Goal: Task Accomplishment & Management: Complete application form

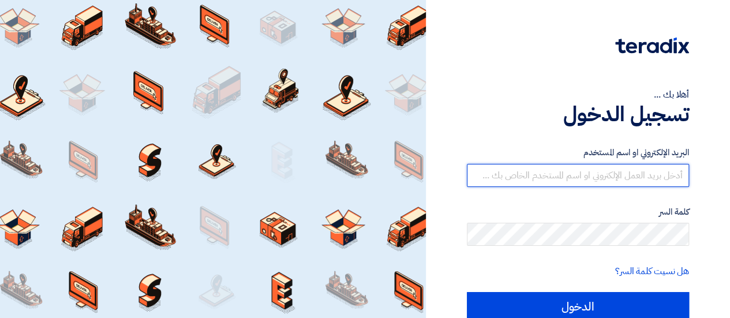
type input "[EMAIL_ADDRESS][DOMAIN_NAME]"
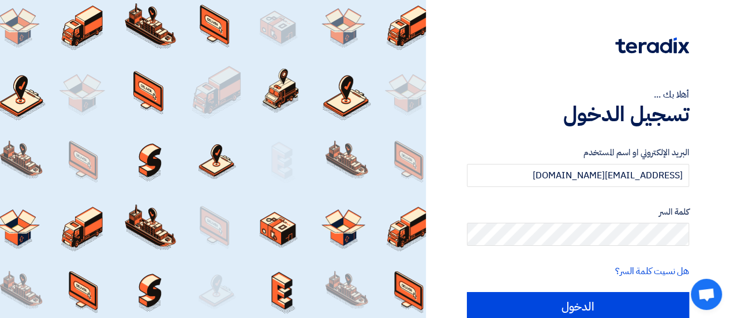
scroll to position [51, 0]
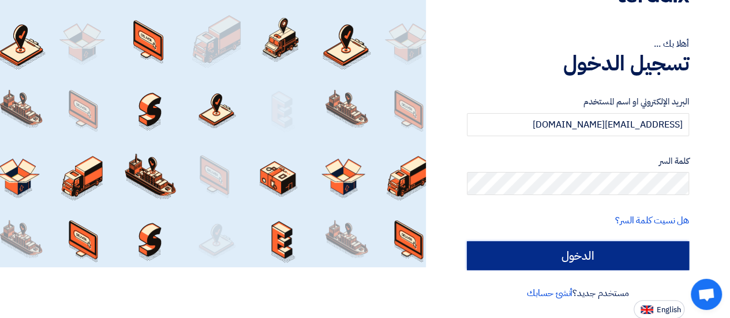
click at [612, 257] on input "الدخول" at bounding box center [578, 255] width 222 height 29
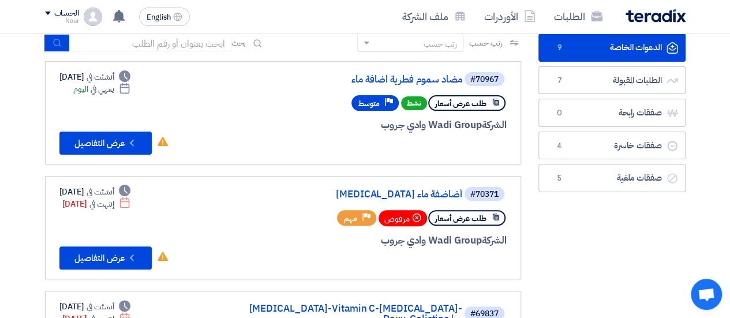
scroll to position [76, 0]
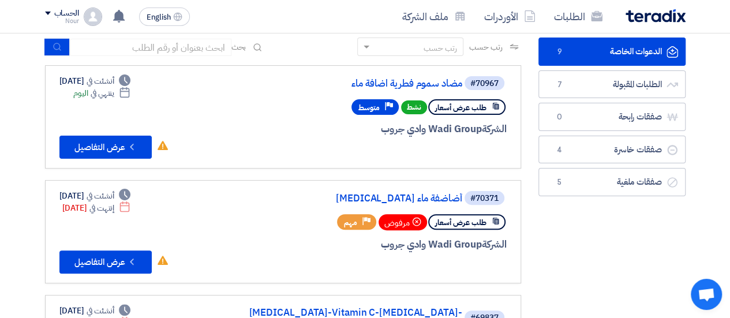
click at [381, 104] on div "Priority متوسط" at bounding box center [374, 107] width 47 height 16
click at [247, 129] on div "الشركة Wadi Group وادي جروب" at bounding box center [367, 129] width 277 height 15
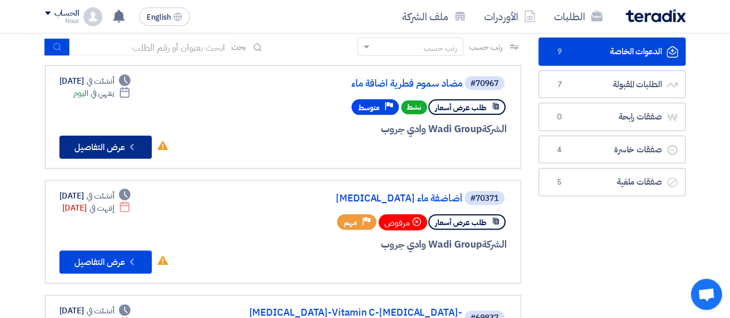
click at [126, 147] on button "Check details عرض التفاصيل" at bounding box center [105, 147] width 92 height 23
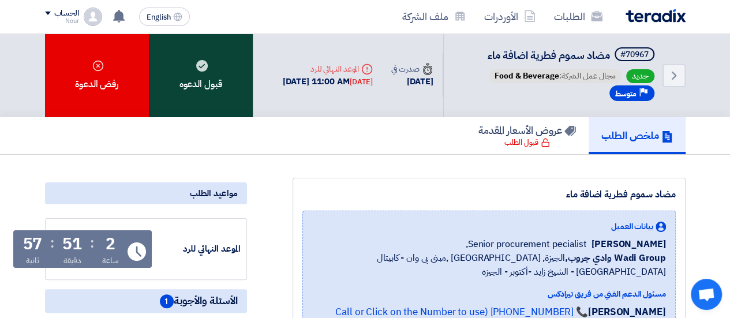
click at [230, 89] on div "قبول الدعوه" at bounding box center [201, 75] width 104 height 84
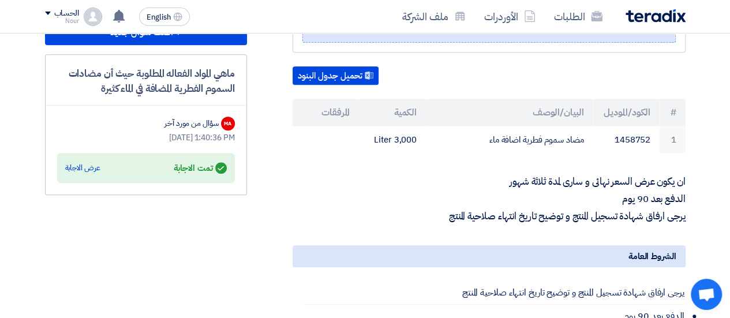
scroll to position [301, 0]
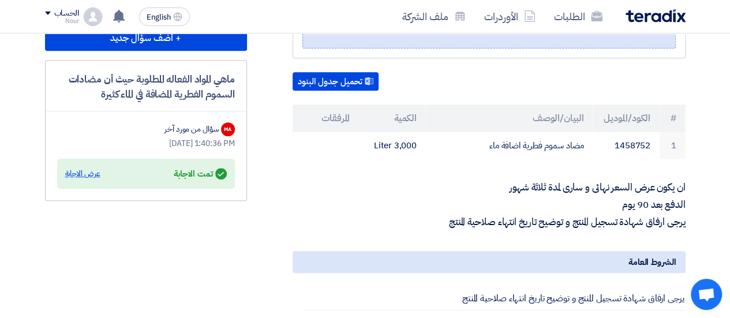
click at [83, 168] on div "عرض الاجابة" at bounding box center [82, 174] width 35 height 12
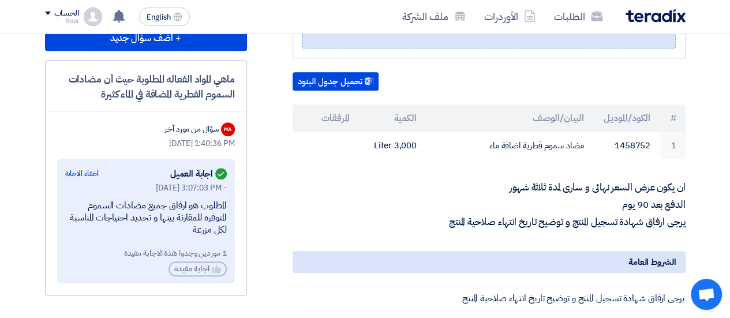
drag, startPoint x: 218, startPoint y: 211, endPoint x: 210, endPoint y: 257, distance: 47.4
click at [210, 257] on div "[DATE] 3:07:03 PM - المطلوب هو ارفاق جميع مضادات السموم المتوفره للمقارنة بينها…" at bounding box center [146, 229] width 162 height 95
click at [207, 251] on div "1 موردين وجدوا هذة الاجابة مفيدة" at bounding box center [146, 253] width 162 height 12
click at [207, 252] on div "1 موردين وجدوا هذة الاجابة مفيدة" at bounding box center [146, 253] width 162 height 12
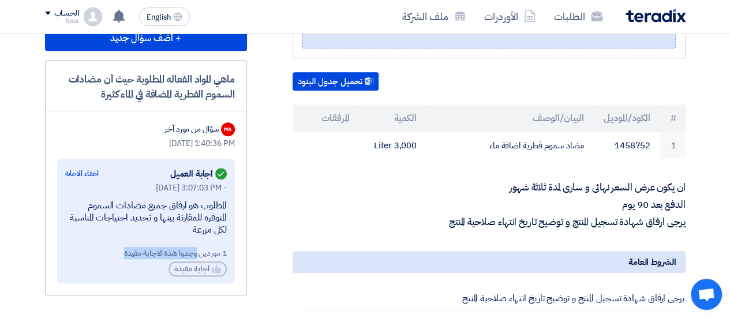
click at [206, 252] on div "1 موردين وجدوا هذة الاجابة مفيدة" at bounding box center [146, 253] width 162 height 12
click at [220, 205] on div "المطلوب هو ارفاق جميع مضادات السموم المتوفره للمقارنة بينها و تحديد احتياجات ال…" at bounding box center [146, 218] width 162 height 36
click at [220, 206] on div "المطلوب هو ارفاق جميع مضادات السموم المتوفره للمقارنة بينها و تحديد احتياجات ال…" at bounding box center [146, 218] width 162 height 36
click at [220, 207] on div "المطلوب هو ارفاق جميع مضادات السموم المتوفره للمقارنة بينها و تحديد احتياجات ال…" at bounding box center [146, 218] width 162 height 36
click at [219, 208] on div "المطلوب هو ارفاق جميع مضادات السموم المتوفره للمقارنة بينها و تحديد احتياجات ال…" at bounding box center [146, 218] width 162 height 36
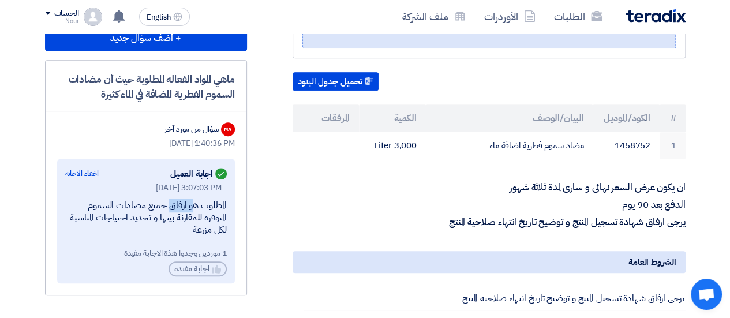
click at [219, 208] on div "المطلوب هو ارفاق جميع مضادات السموم المتوفره للمقارنة بينها و تحديد احتياجات ال…" at bounding box center [146, 218] width 162 height 36
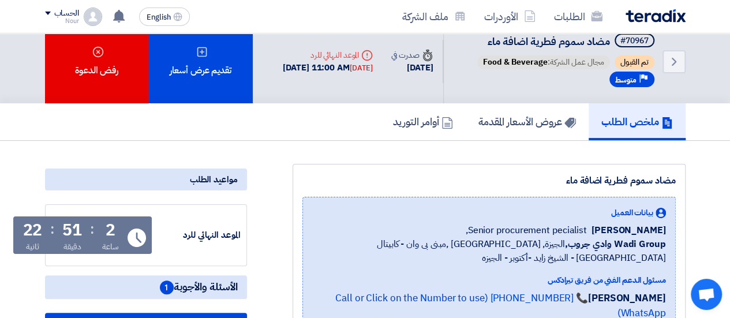
scroll to position [16, 0]
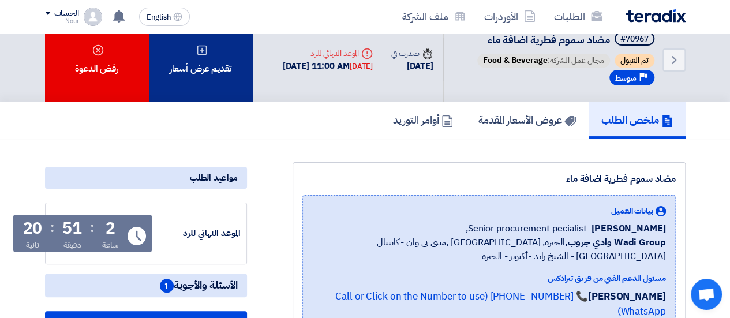
click at [200, 52] on icon at bounding box center [202, 50] width 12 height 12
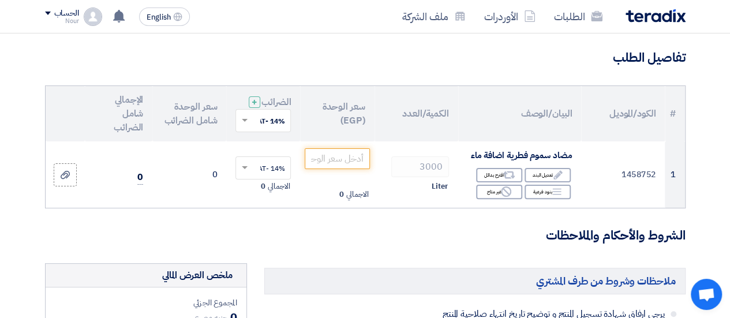
scroll to position [98, 0]
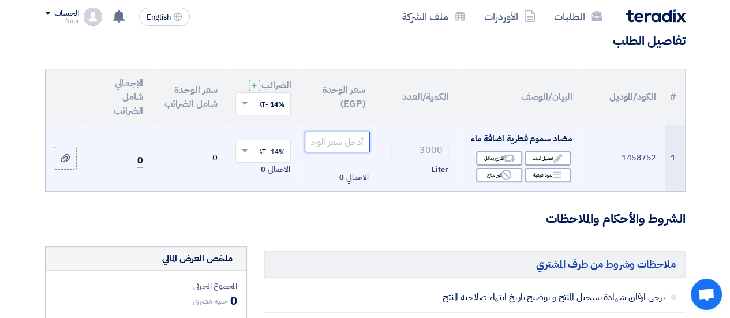
click at [352, 152] on input "number" at bounding box center [337, 142] width 65 height 21
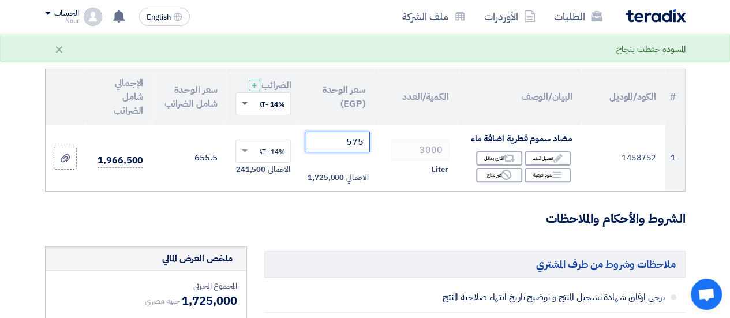
type input "575"
click at [244, 106] on span at bounding box center [245, 104] width 6 height 4
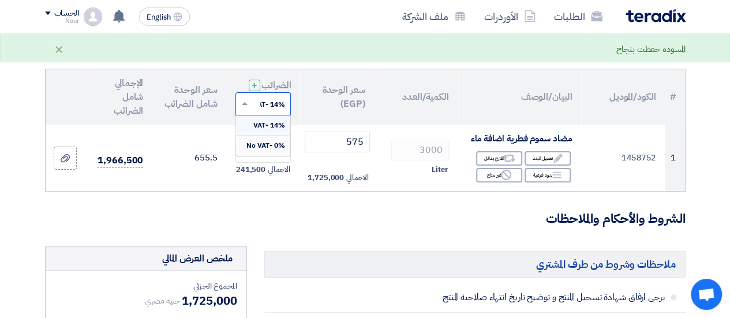
click at [275, 151] on span "0% -No VAT" at bounding box center [265, 145] width 39 height 10
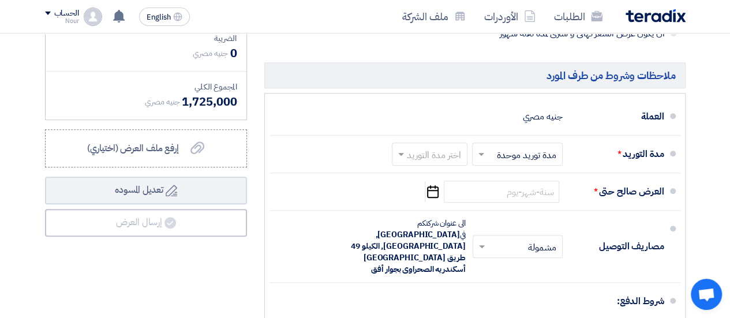
scroll to position [432, 0]
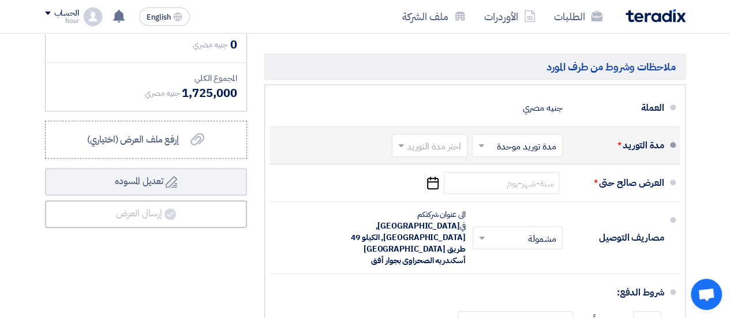
click at [514, 155] on input "text" at bounding box center [514, 146] width 85 height 17
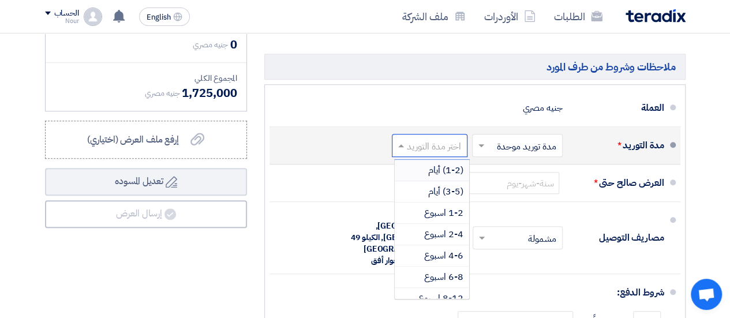
click at [432, 153] on input "text" at bounding box center [427, 146] width 70 height 17
click at [431, 155] on input "text" at bounding box center [427, 146] width 70 height 17
click at [436, 177] on span "(1-2) أيام" at bounding box center [445, 170] width 35 height 14
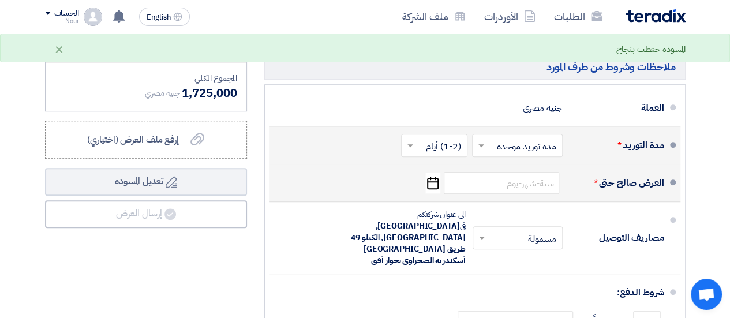
click at [429, 187] on icon "Pick a date" at bounding box center [433, 182] width 16 height 21
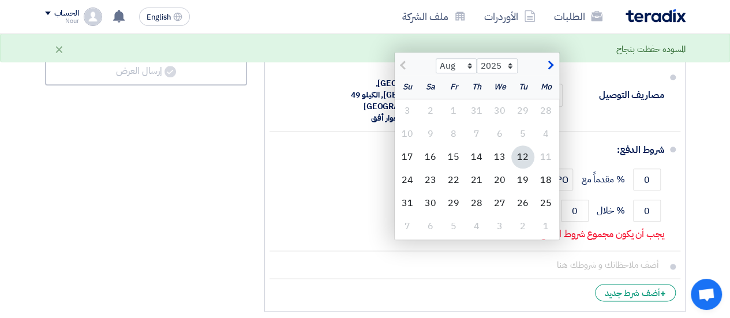
scroll to position [557, 0]
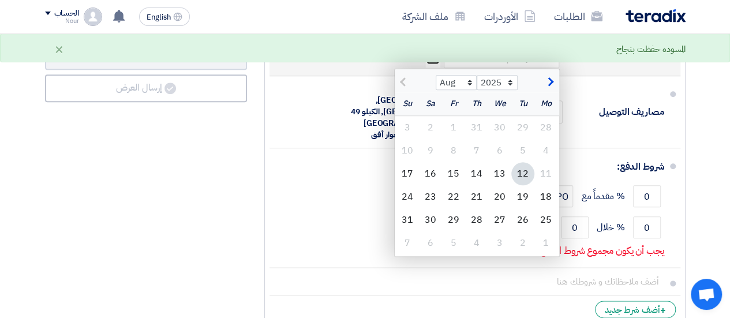
click at [555, 87] on button "button" at bounding box center [548, 81] width 19 height 12
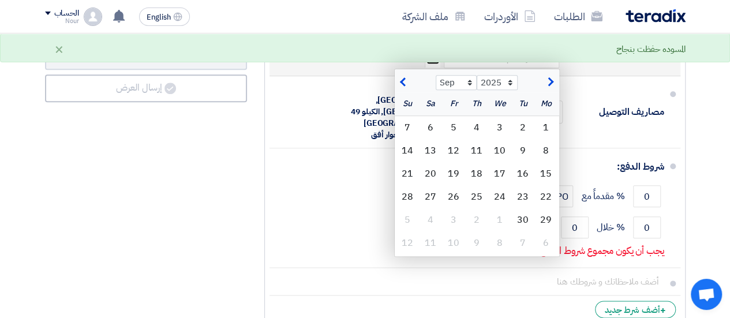
click at [552, 87] on span "button" at bounding box center [549, 82] width 6 height 13
click at [552, 88] on span "button" at bounding box center [549, 82] width 6 height 13
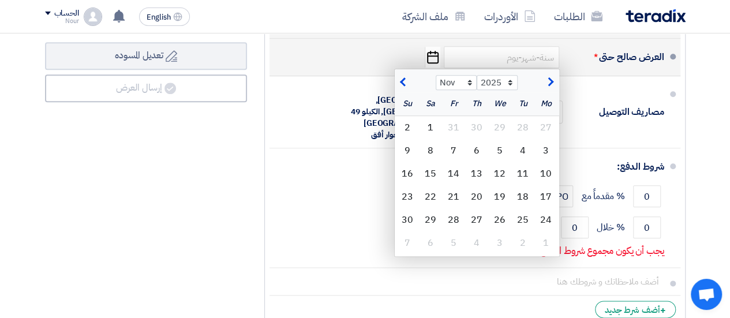
click at [550, 82] on span "button" at bounding box center [549, 82] width 6 height 13
select select "12"
click at [499, 222] on div "31" at bounding box center [499, 219] width 23 height 23
type input "[DATE]"
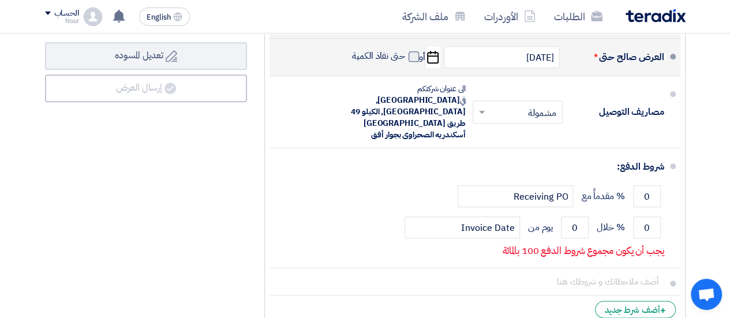
click at [414, 61] on span at bounding box center [413, 56] width 10 height 10
click at [405, 61] on input "حتى نفاذ الكمية" at bounding box center [377, 61] width 55 height 22
checkbox input "true"
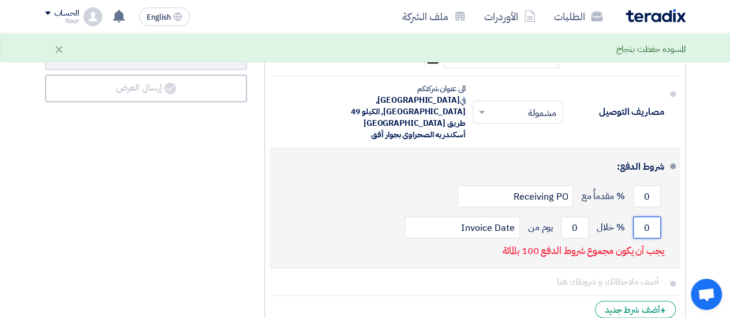
click at [647, 216] on input "0" at bounding box center [647, 227] width 28 height 22
type input "100"
drag, startPoint x: 577, startPoint y: 216, endPoint x: 566, endPoint y: 215, distance: 11.7
click at [566, 216] on input "0" at bounding box center [575, 227] width 28 height 22
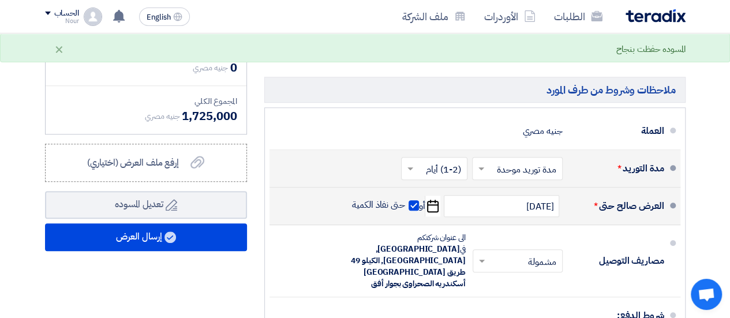
scroll to position [410, 0]
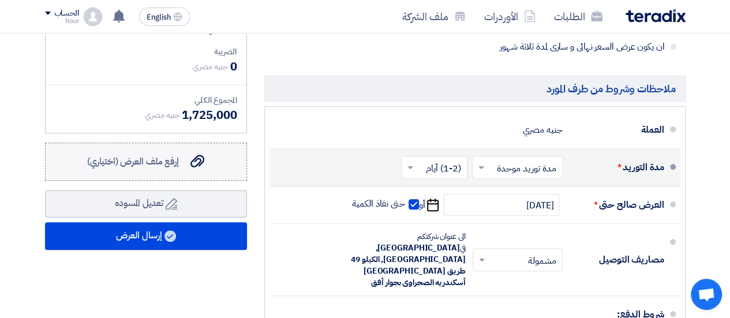
type input "90"
click at [185, 168] on div "إرفع ملف العرض (اختياري) إرفع ملف العرض (اختياري)" at bounding box center [145, 162] width 117 height 14
click at [0, 0] on input "إرفع ملف العرض (اختياري) إرفع ملف العرض (اختياري)" at bounding box center [0, 0] width 0 height 0
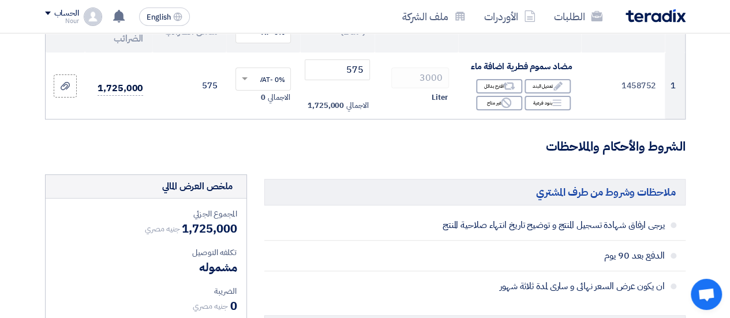
scroll to position [173, 0]
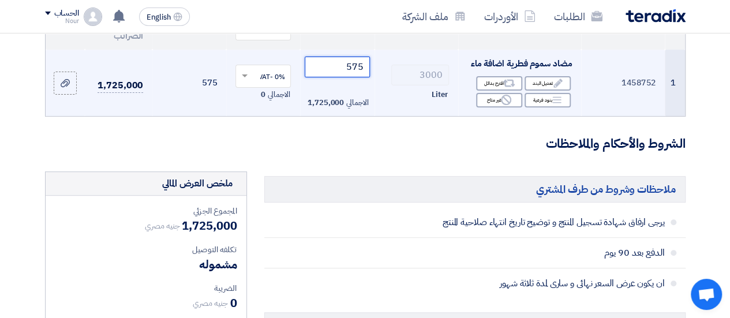
drag, startPoint x: 355, startPoint y: 77, endPoint x: 361, endPoint y: 81, distance: 6.6
click at [361, 77] on input "575" at bounding box center [337, 67] width 65 height 21
drag, startPoint x: 354, startPoint y: 78, endPoint x: 362, endPoint y: 79, distance: 8.7
click at [362, 77] on input "575" at bounding box center [337, 67] width 65 height 21
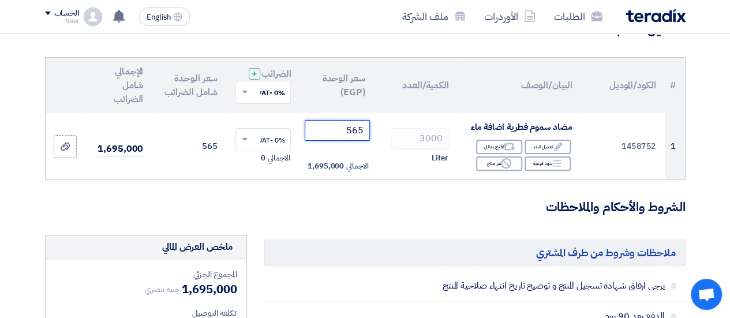
scroll to position [111, 0]
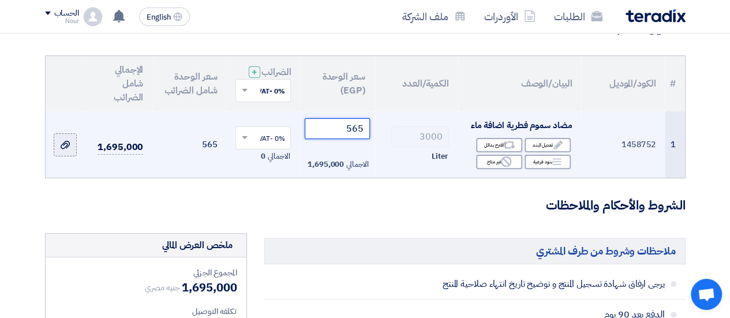
type input "565"
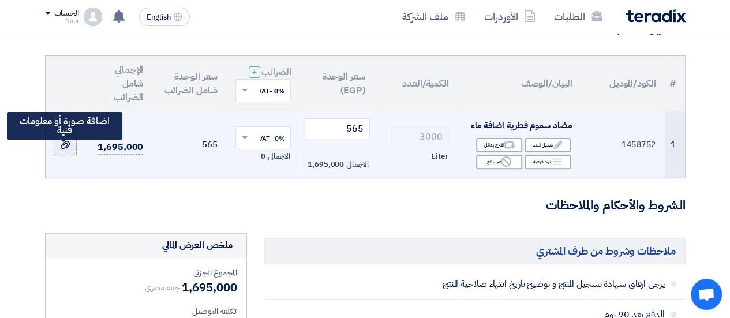
click at [63, 151] on div at bounding box center [65, 144] width 12 height 13
click at [0, 0] on input "file" at bounding box center [0, 0] width 0 height 0
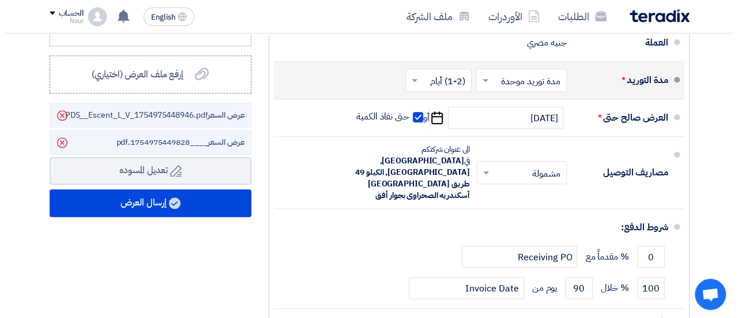
scroll to position [495, 0]
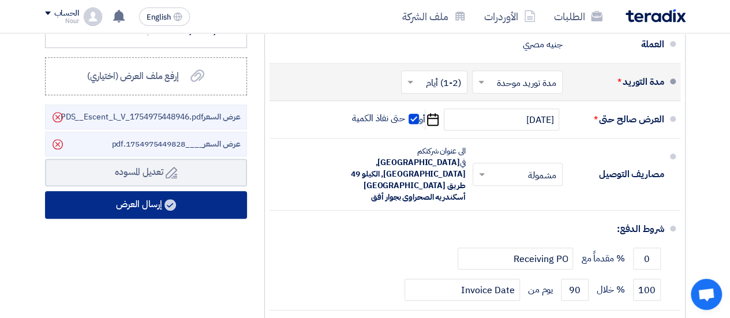
click at [149, 211] on button "إرسال العرض" at bounding box center [146, 205] width 202 height 28
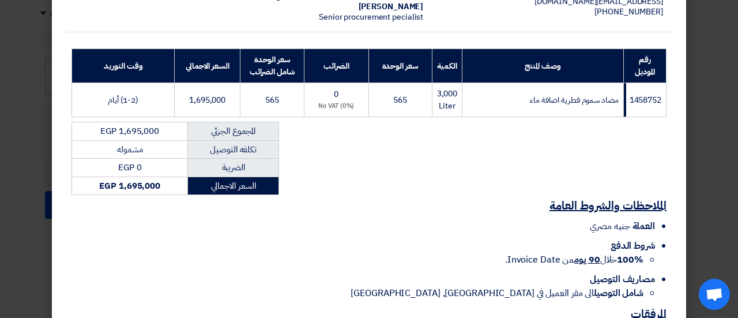
scroll to position [250, 0]
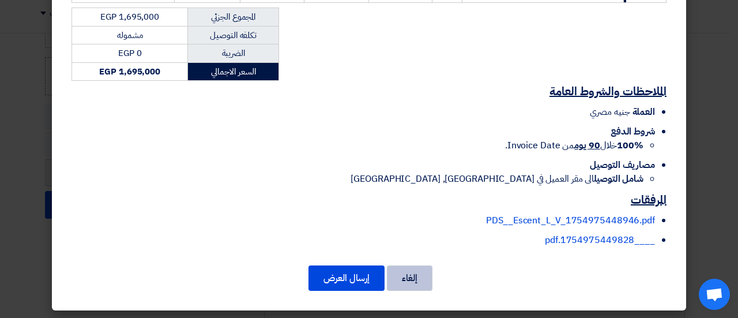
click at [418, 274] on button "إلغاء" at bounding box center [410, 277] width 46 height 25
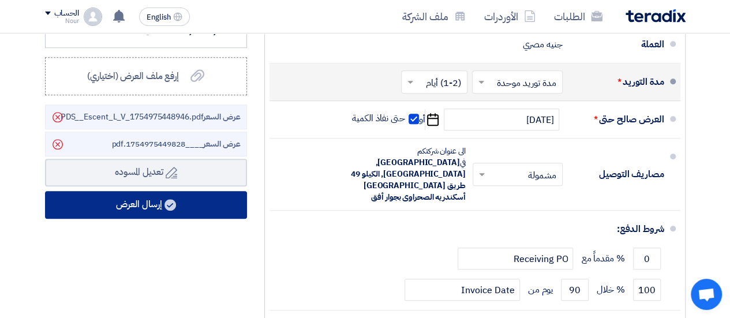
click at [177, 202] on button "إرسال العرض" at bounding box center [146, 205] width 202 height 28
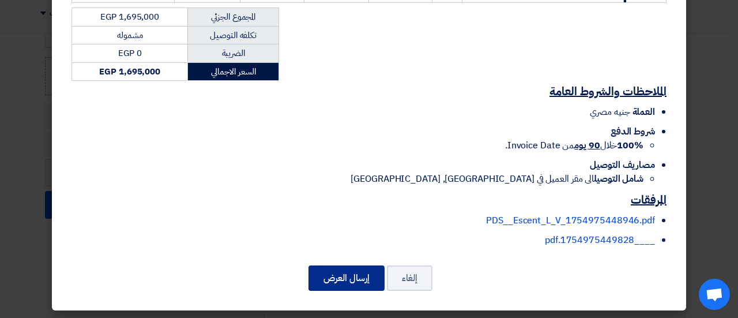
click at [362, 279] on button "إرسال العرض" at bounding box center [347, 277] width 76 height 25
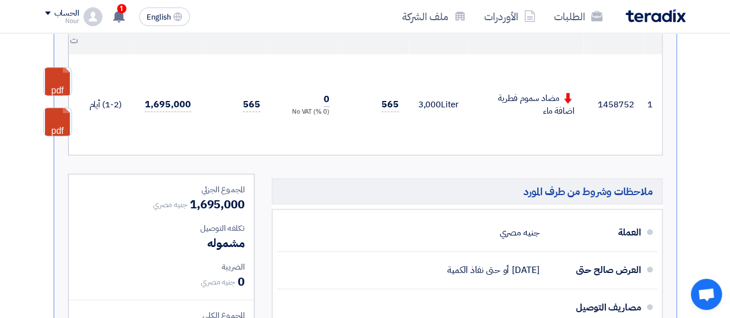
scroll to position [427, 0]
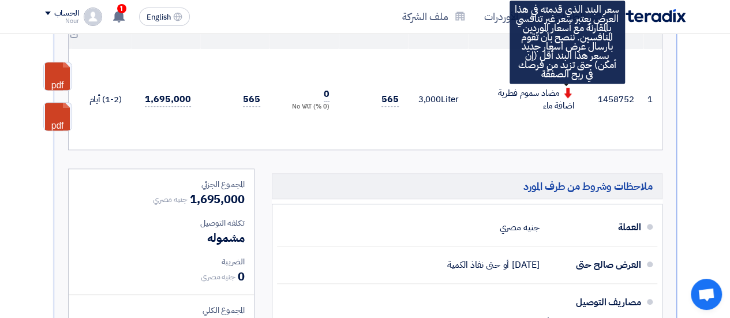
click at [569, 89] on icon at bounding box center [567, 93] width 10 height 10
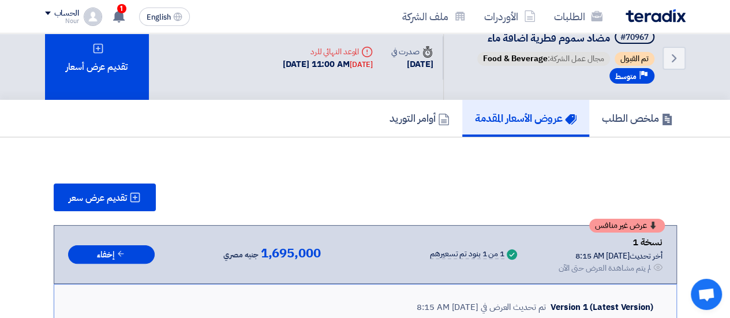
scroll to position [0, 0]
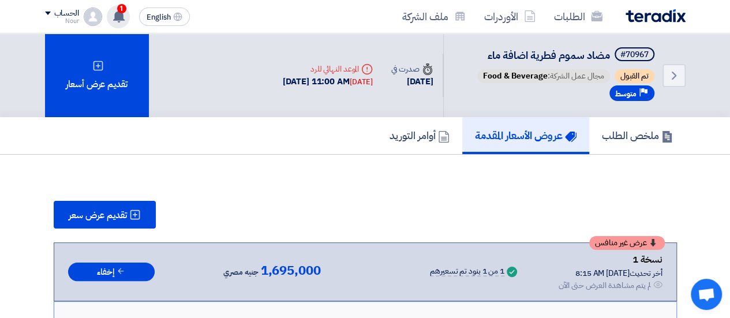
click at [117, 17] on use at bounding box center [119, 16] width 12 height 13
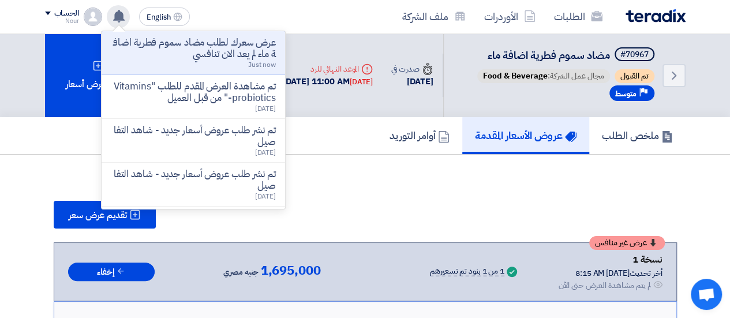
click at [117, 16] on use at bounding box center [119, 16] width 12 height 13
